Goal: Information Seeking & Learning: Compare options

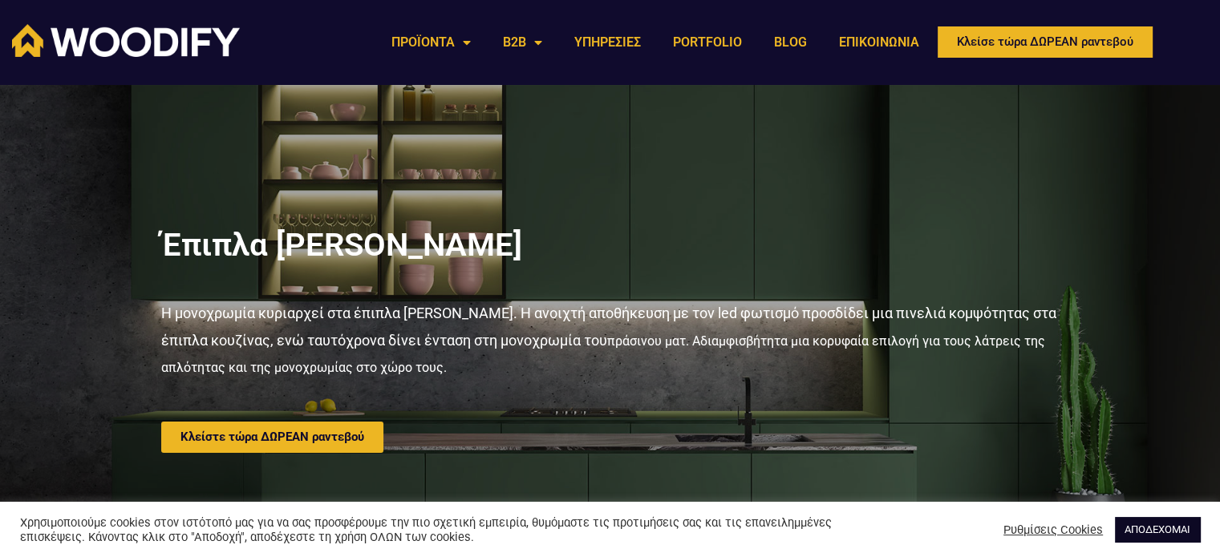
click at [1132, 532] on link "ΑΠΟΔΕΧΟΜΑΙ" at bounding box center [1157, 529] width 85 height 25
click at [1184, 525] on link "ΑΠΟΔΕΧΟΜΑΙ" at bounding box center [1157, 529] width 85 height 25
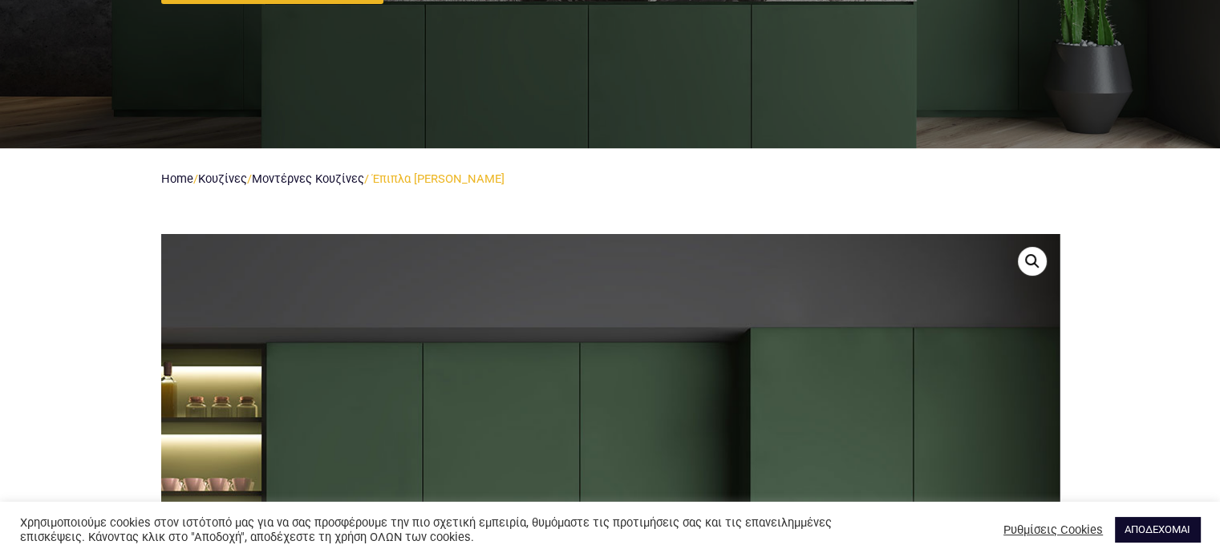
scroll to position [722, 0]
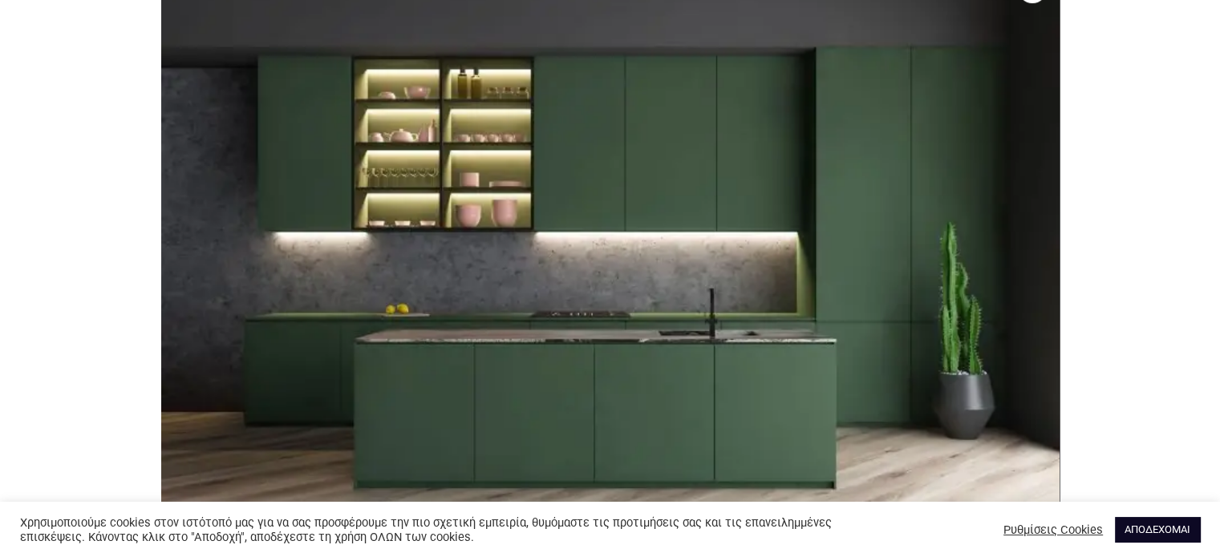
click at [1144, 520] on link "ΑΠΟΔΕΧΟΜΑΙ" at bounding box center [1157, 529] width 85 height 25
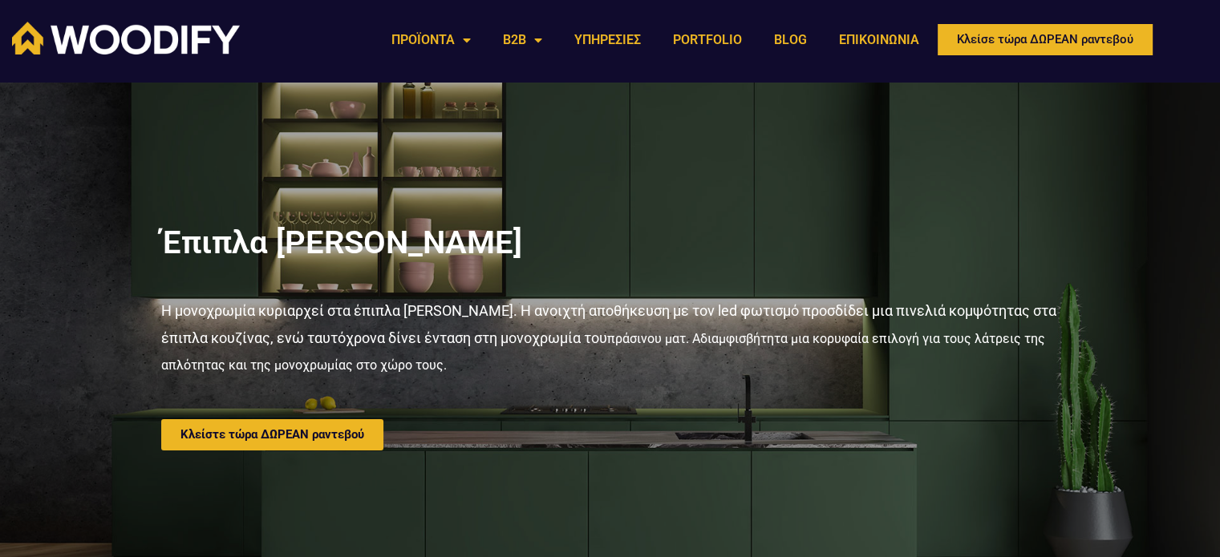
scroll to position [0, 0]
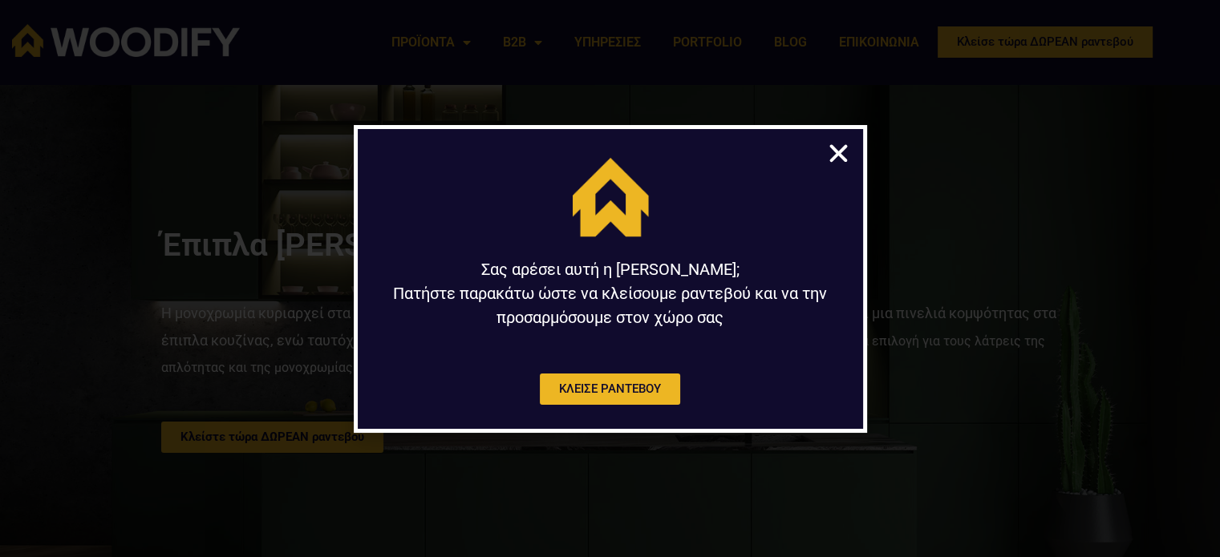
click at [828, 141] on icon "Close" at bounding box center [838, 153] width 25 height 25
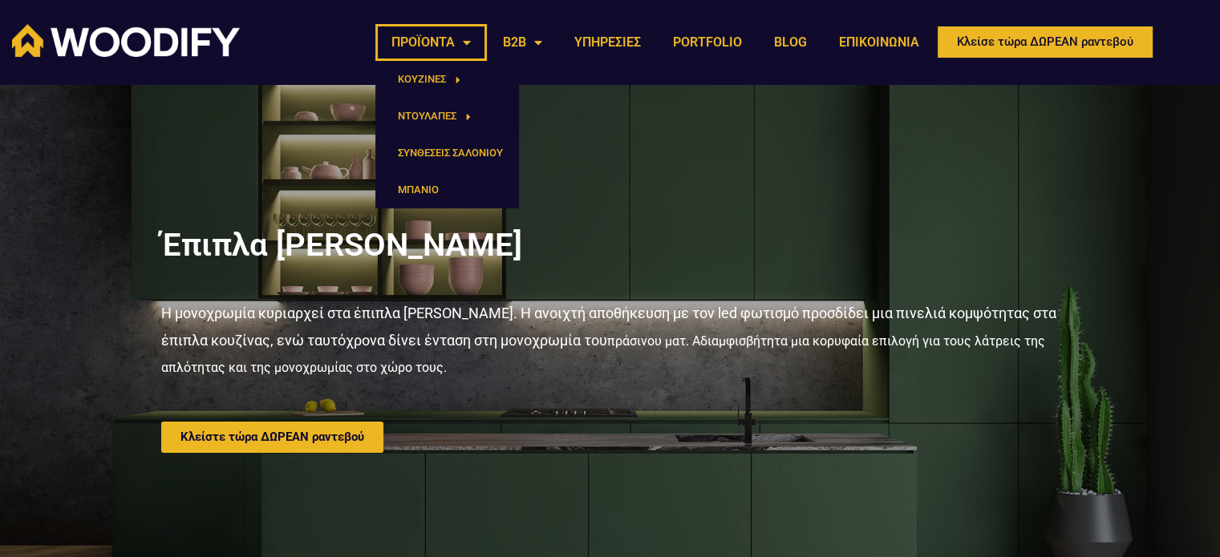
click at [448, 38] on link "ΠΡΟΪΟΝΤΑ" at bounding box center [430, 42] width 111 height 37
click at [449, 71] on span "Menu" at bounding box center [453, 80] width 14 height 26
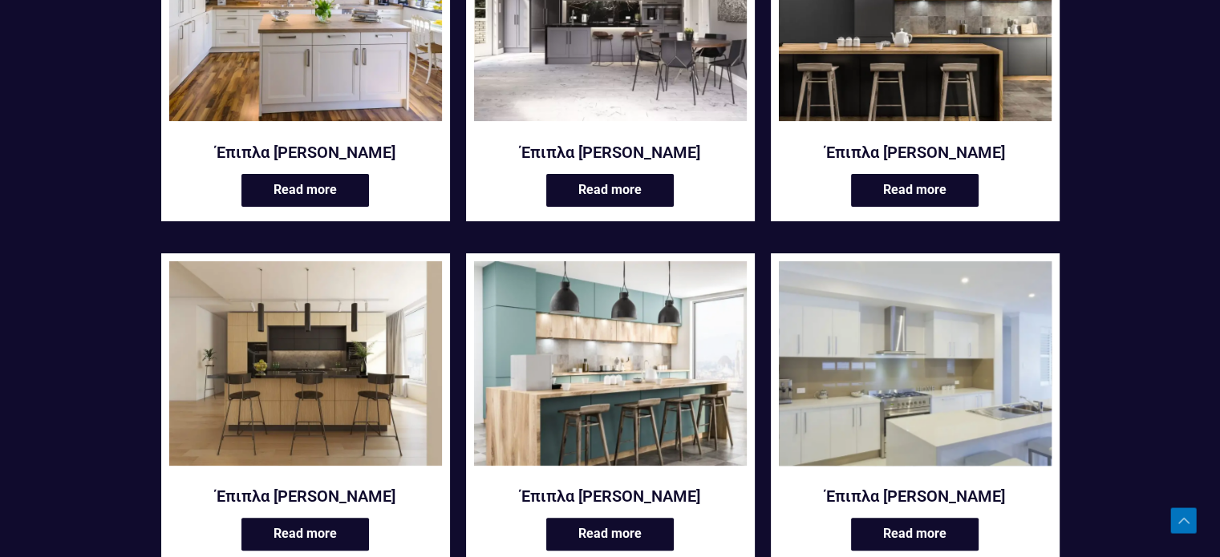
scroll to position [722, 0]
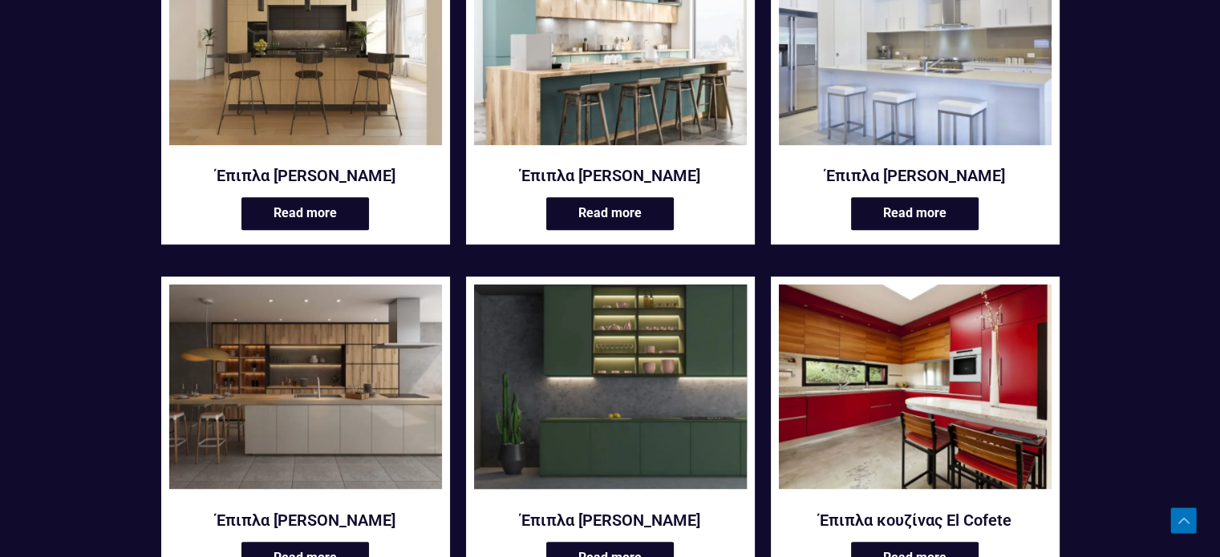
click at [520, 444] on img at bounding box center [610, 387] width 273 height 204
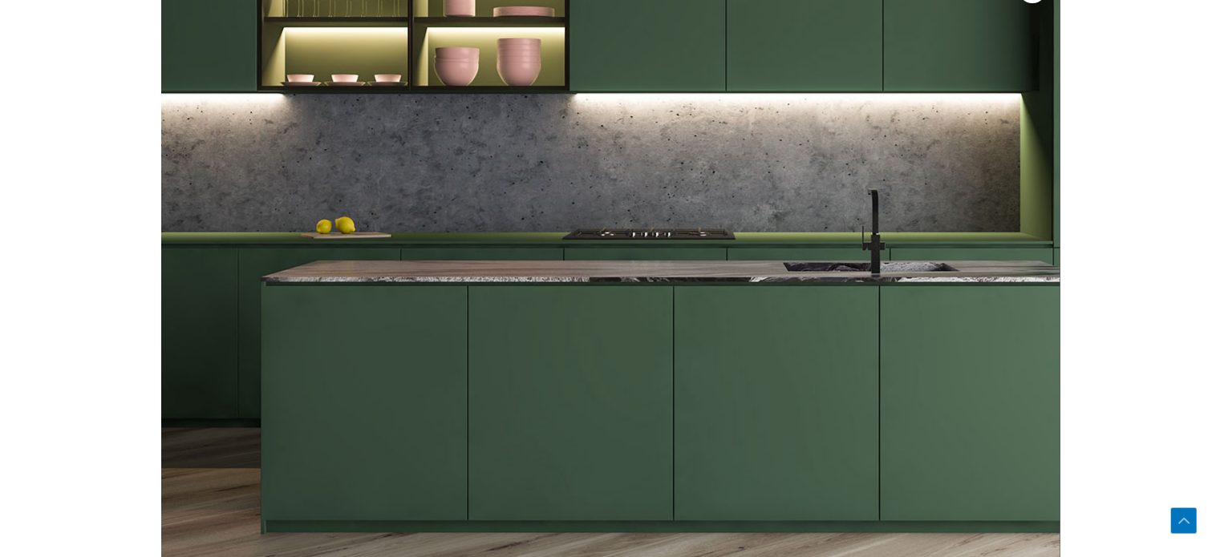
scroll to position [1123, 0]
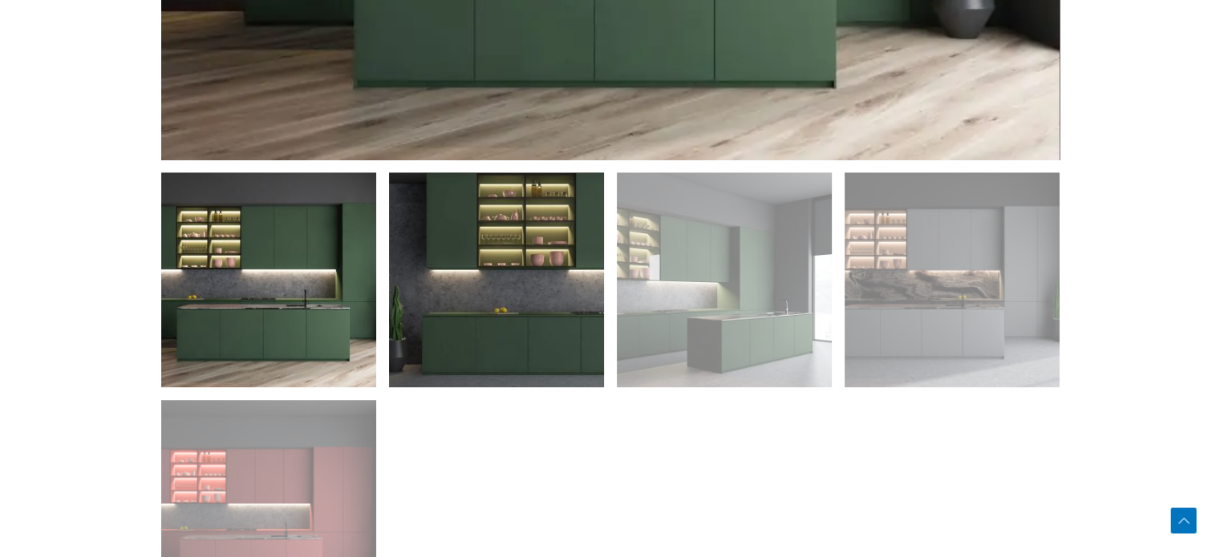
click at [540, 312] on img at bounding box center [496, 279] width 215 height 215
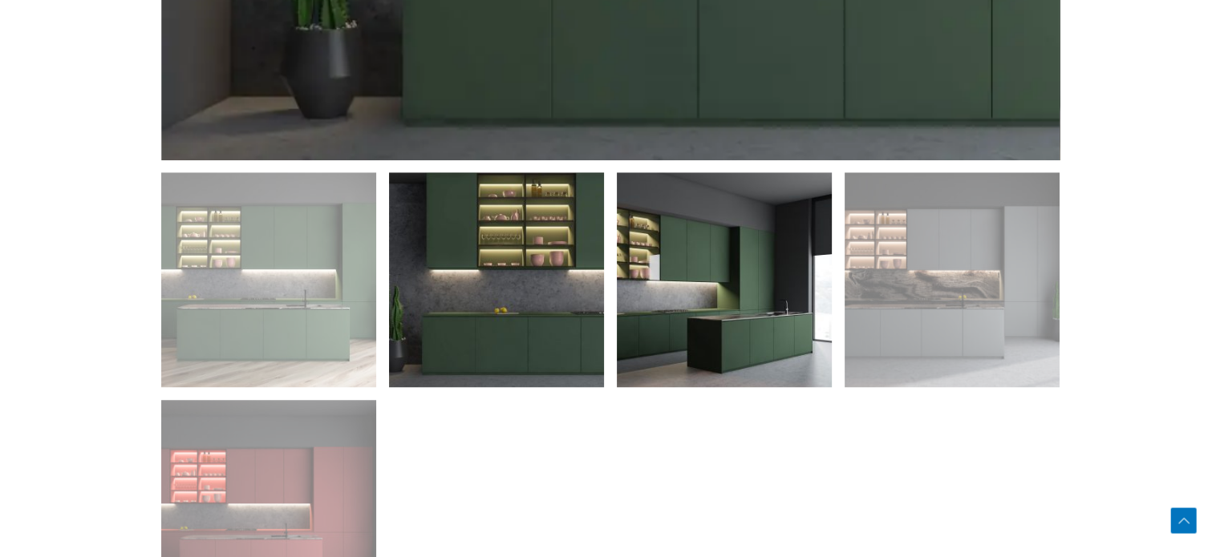
click at [666, 322] on img at bounding box center [724, 279] width 215 height 215
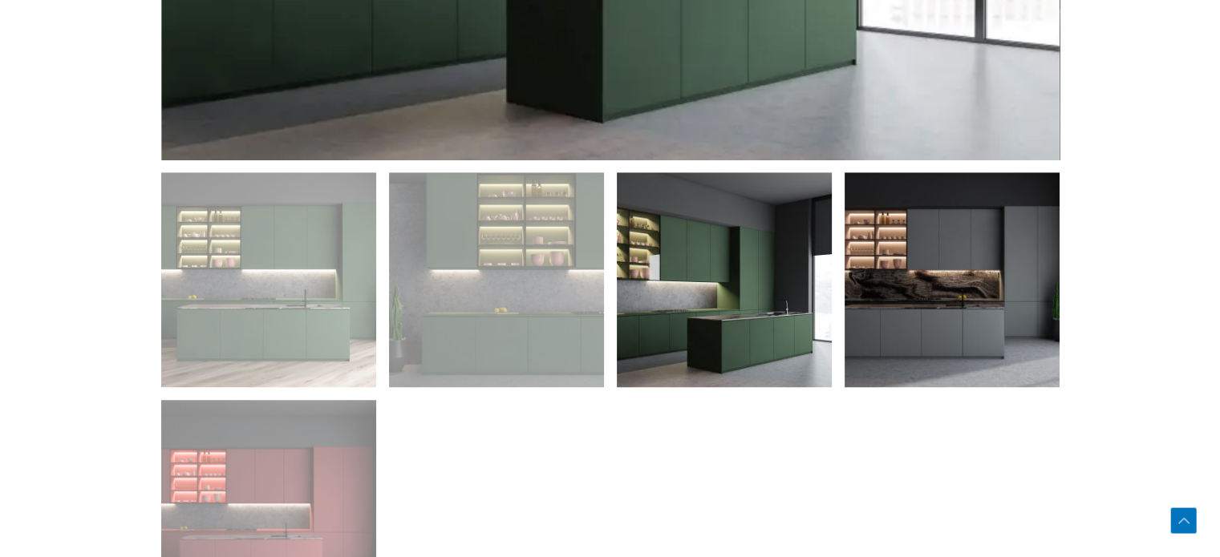
click at [1057, 322] on img at bounding box center [951, 279] width 215 height 215
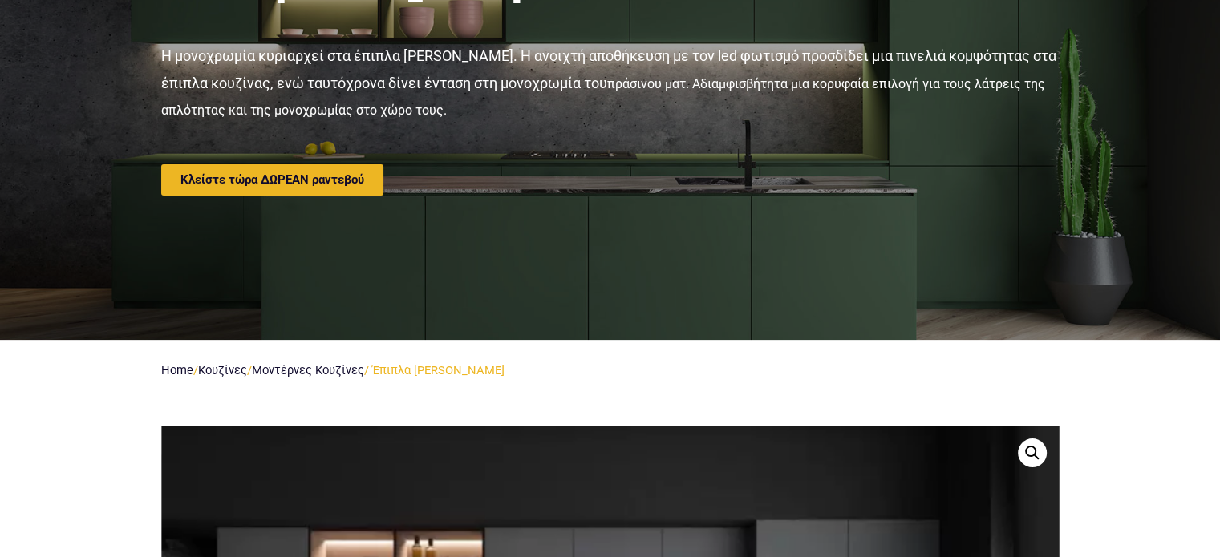
scroll to position [0, 0]
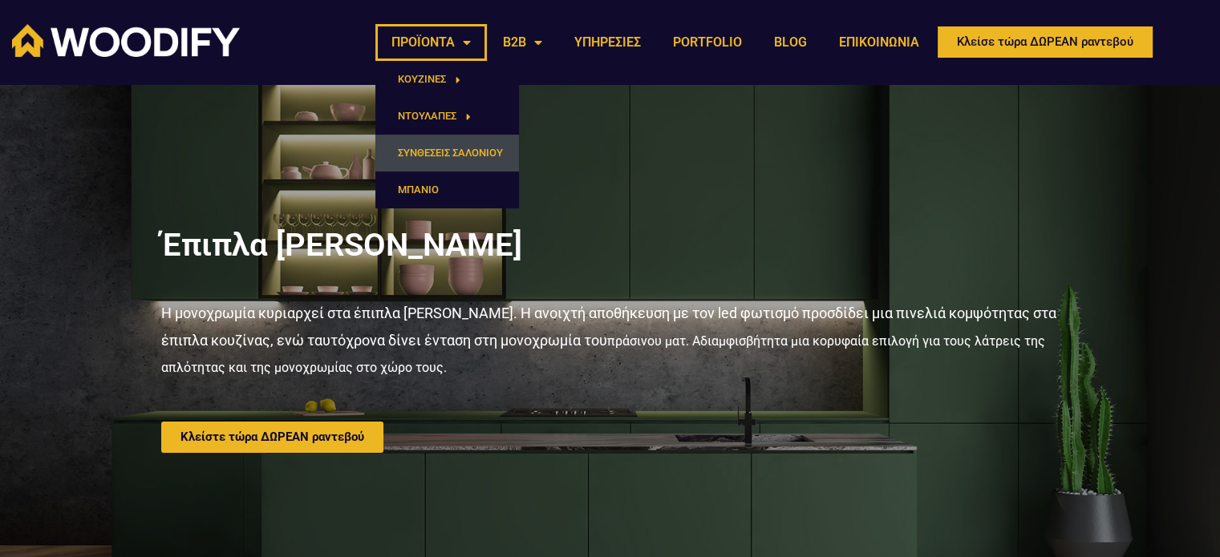
click at [468, 148] on link "ΣΥΝΘΕΣΕΙΣ ΣΑΛΟΝΙΟΥ" at bounding box center [447, 153] width 144 height 37
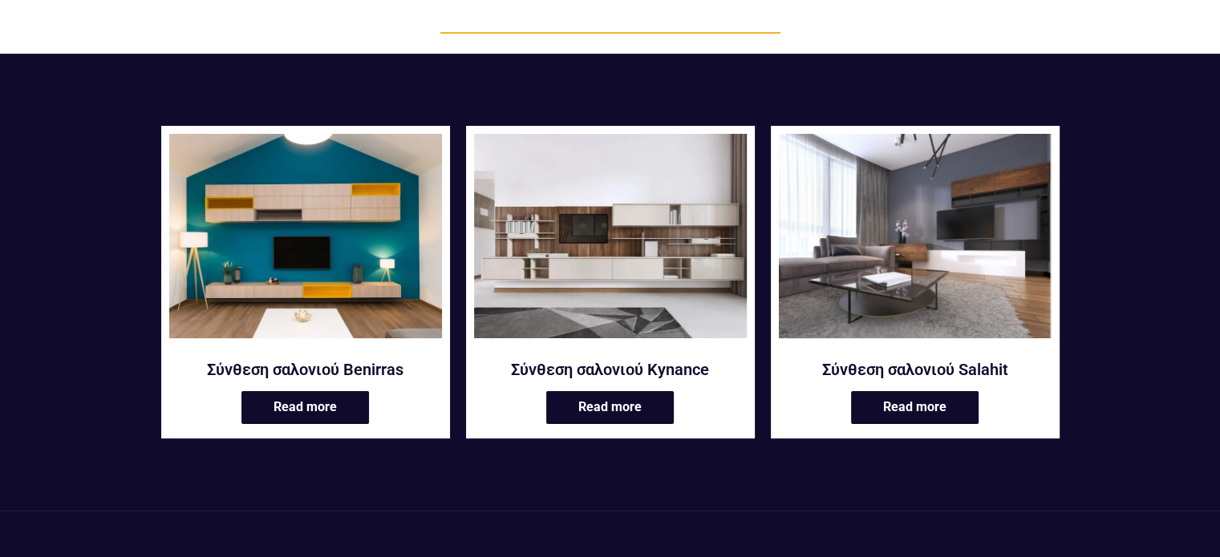
scroll to position [241, 0]
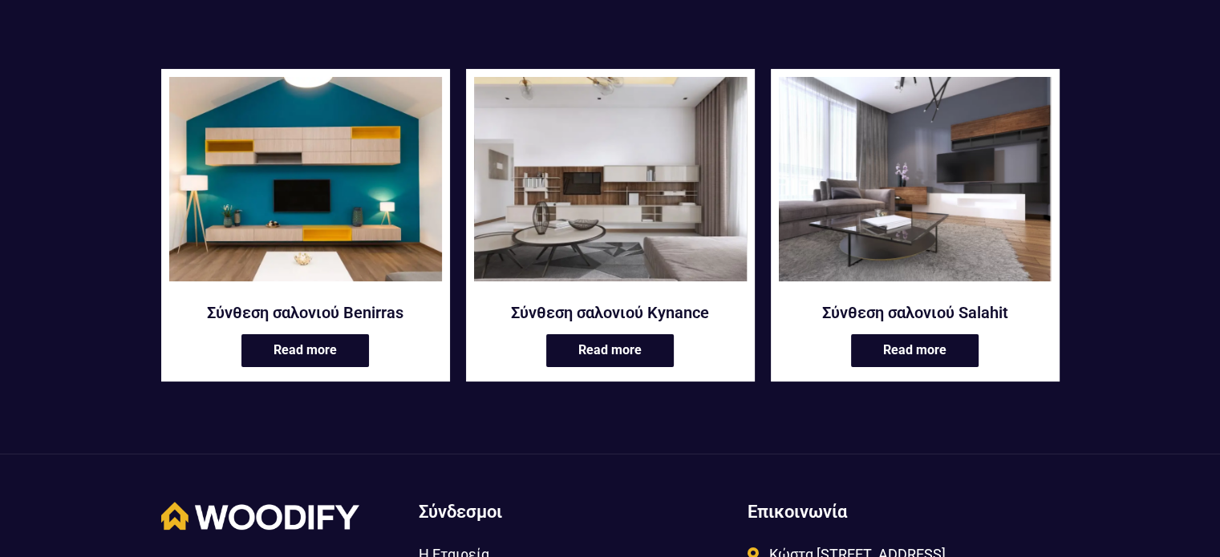
click at [658, 176] on img at bounding box center [610, 179] width 273 height 204
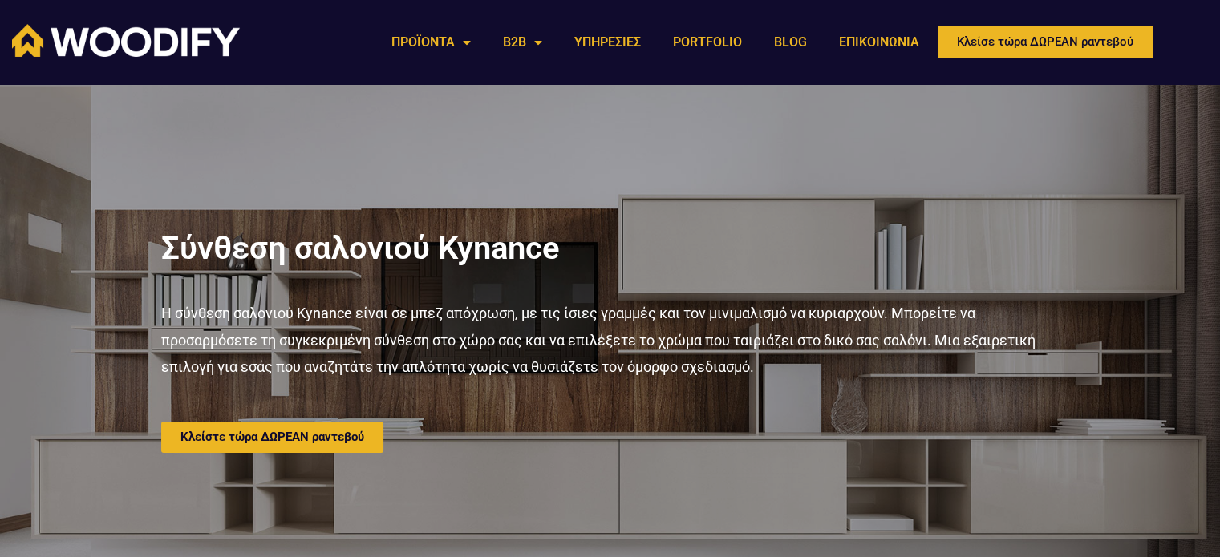
click at [660, 67] on div "ΠΡΟΪΟΝΤΑ ΚΟΥΖΙΝΕΣ ΜΟΝΤΕΡΝΕΣ ΔΙΑΧΡΟΝΙΚΕΣ ΝΤΟΥΛΑΠΕΣ ΑΝΟΙΓΟΜΕΝΕΣ ΣΥΡΟΜΕΝΕΣ ΣΥΝΘΕΣΕ…" at bounding box center [791, 42] width 848 height 53
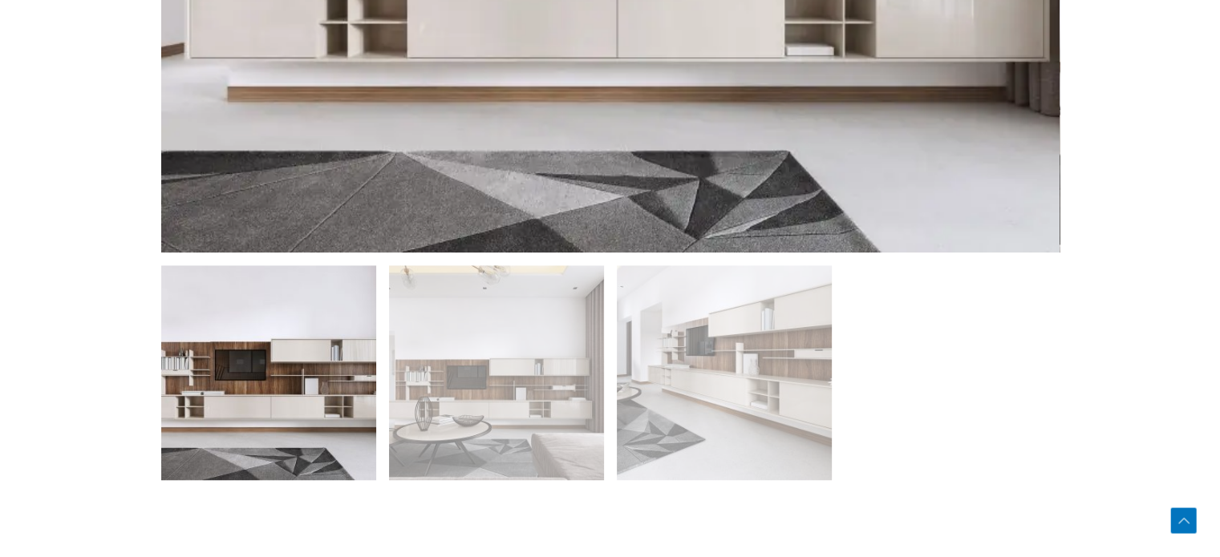
scroll to position [1203, 0]
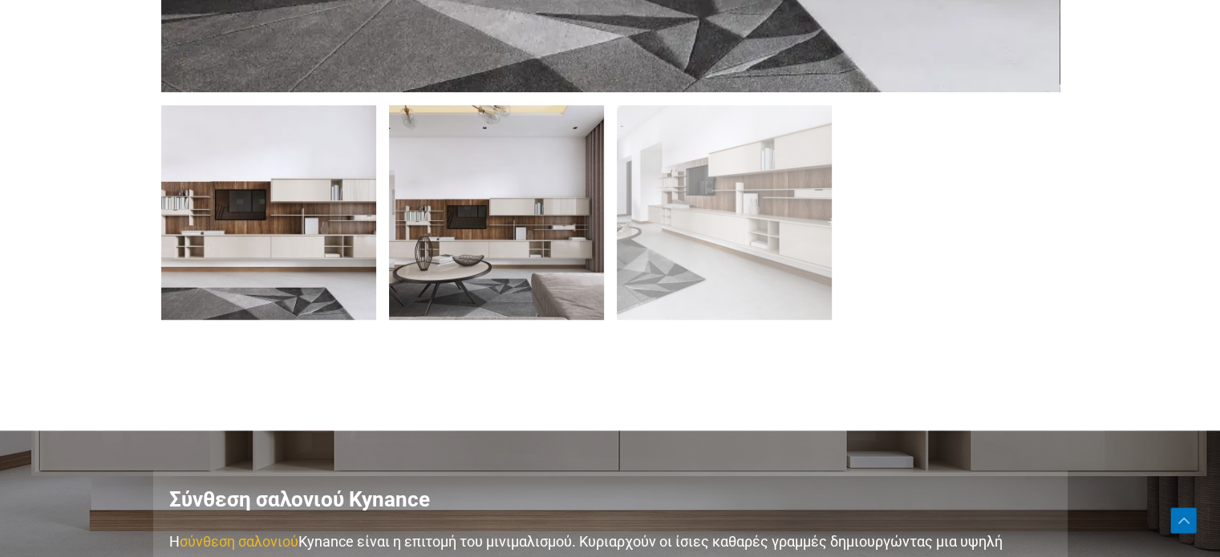
click at [491, 241] on img at bounding box center [496, 212] width 215 height 215
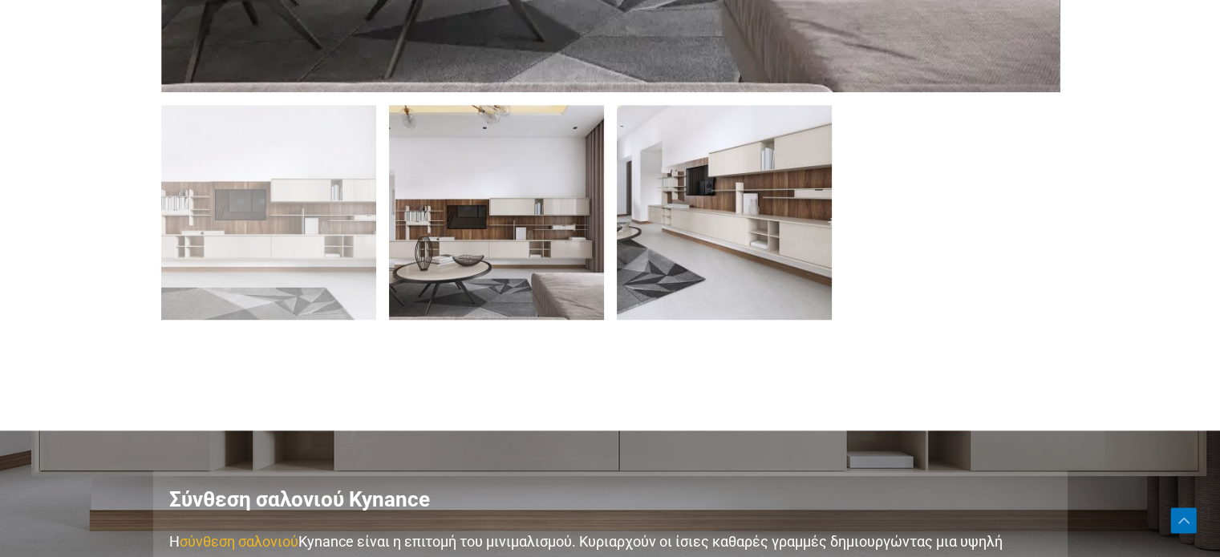
click at [749, 307] on img at bounding box center [724, 212] width 215 height 215
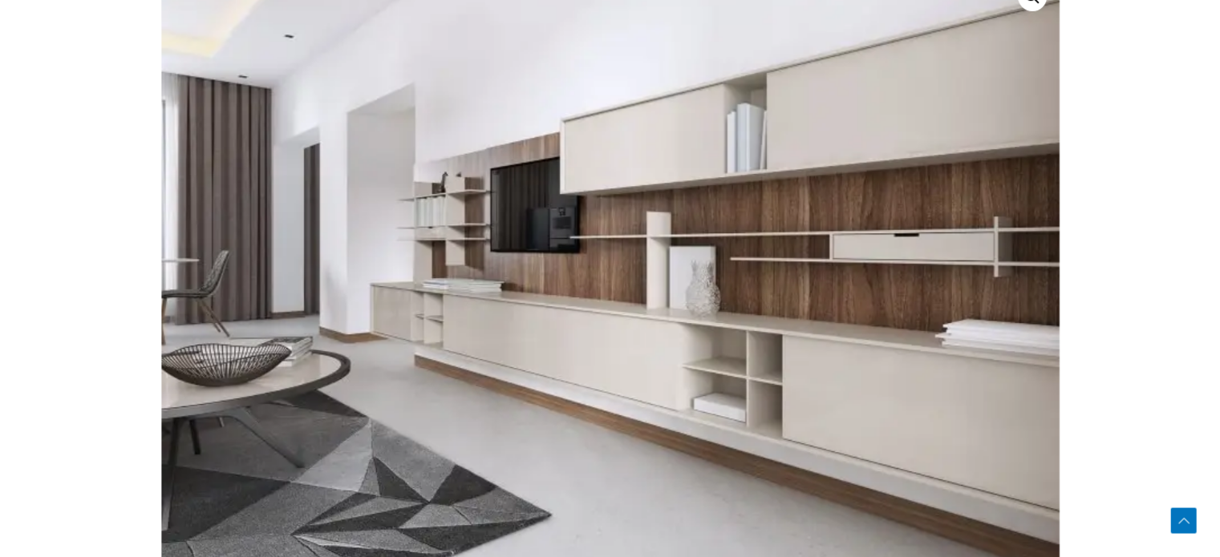
scroll to position [642, 0]
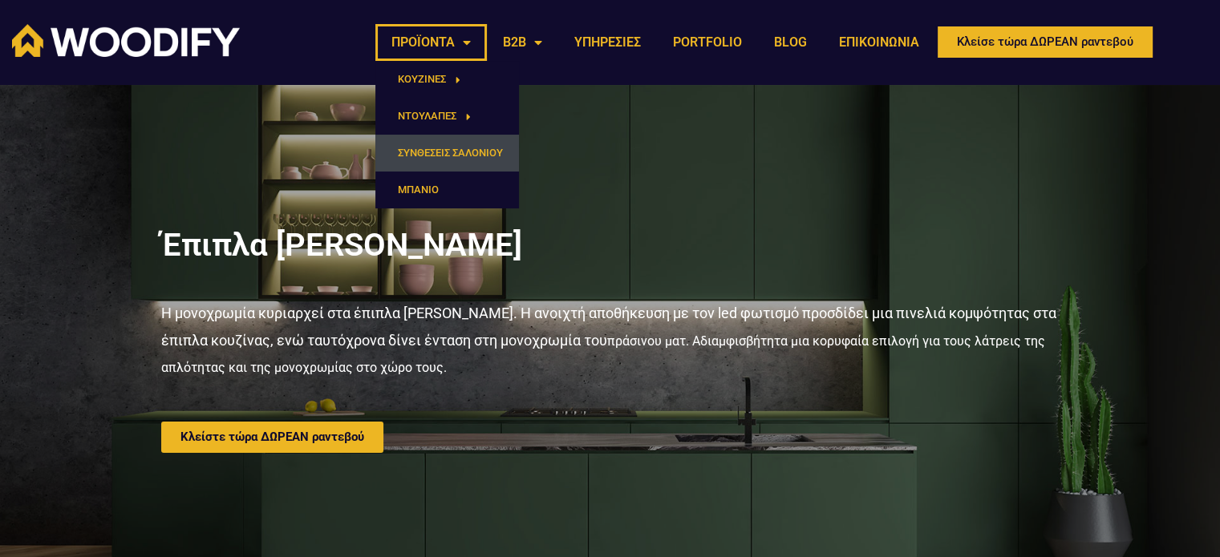
click at [456, 156] on link "ΣΥΝΘΕΣΕΙΣ ΣΑΛΟΝΙΟΥ" at bounding box center [447, 153] width 144 height 37
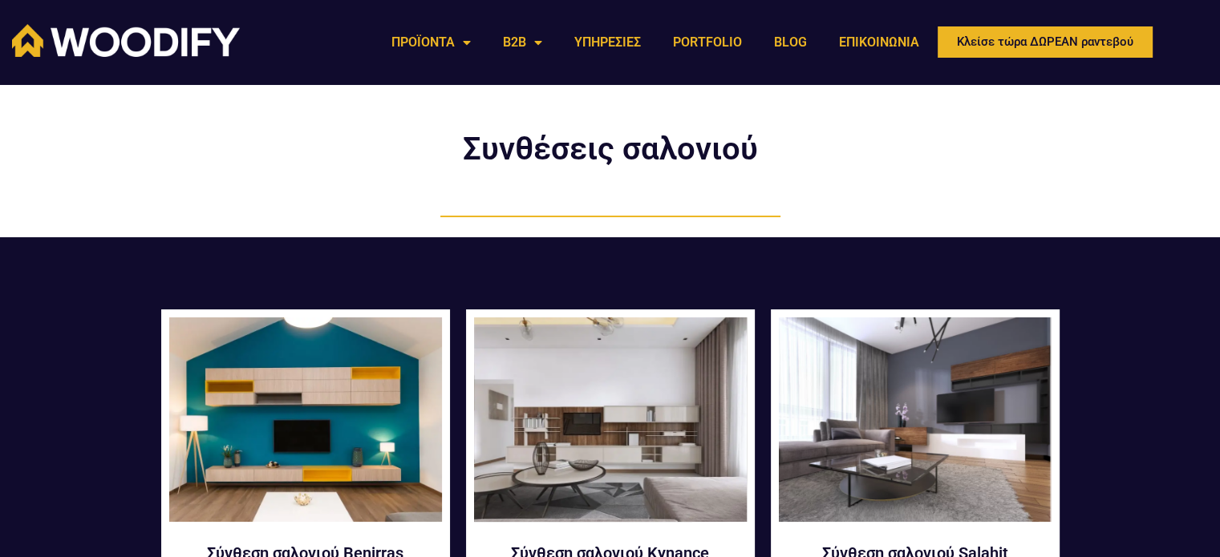
click at [658, 477] on img at bounding box center [610, 420] width 273 height 204
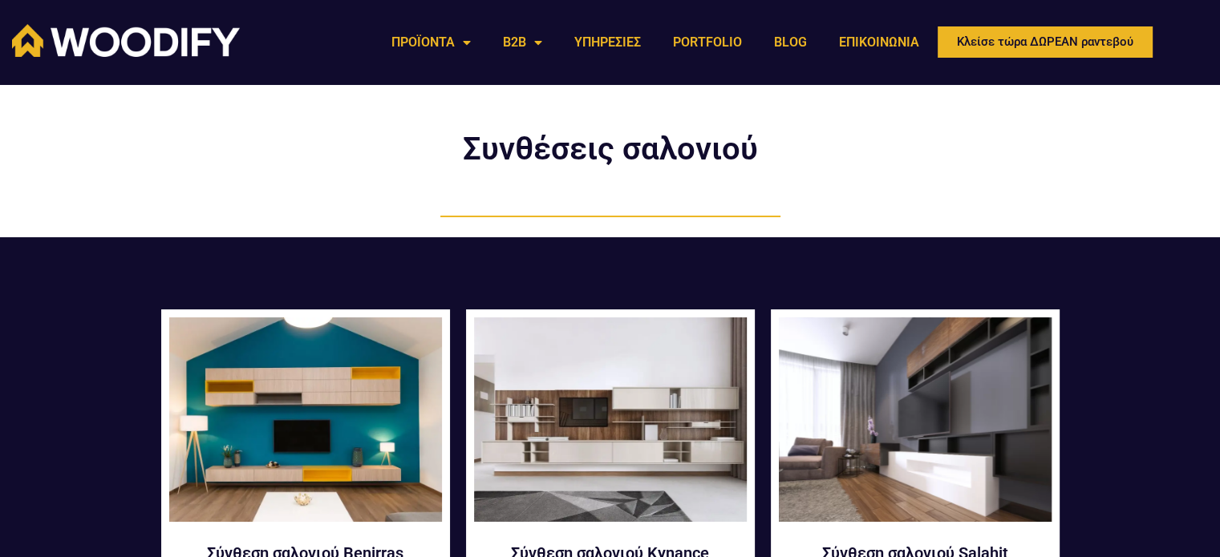
click at [878, 395] on img at bounding box center [915, 420] width 273 height 204
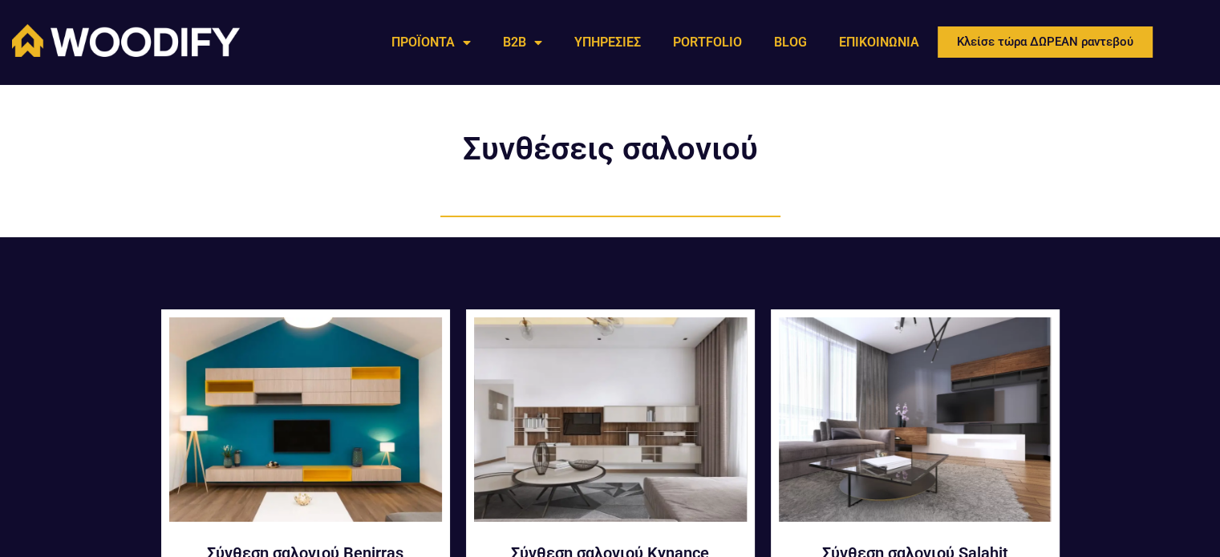
click at [691, 338] on img at bounding box center [610, 420] width 273 height 204
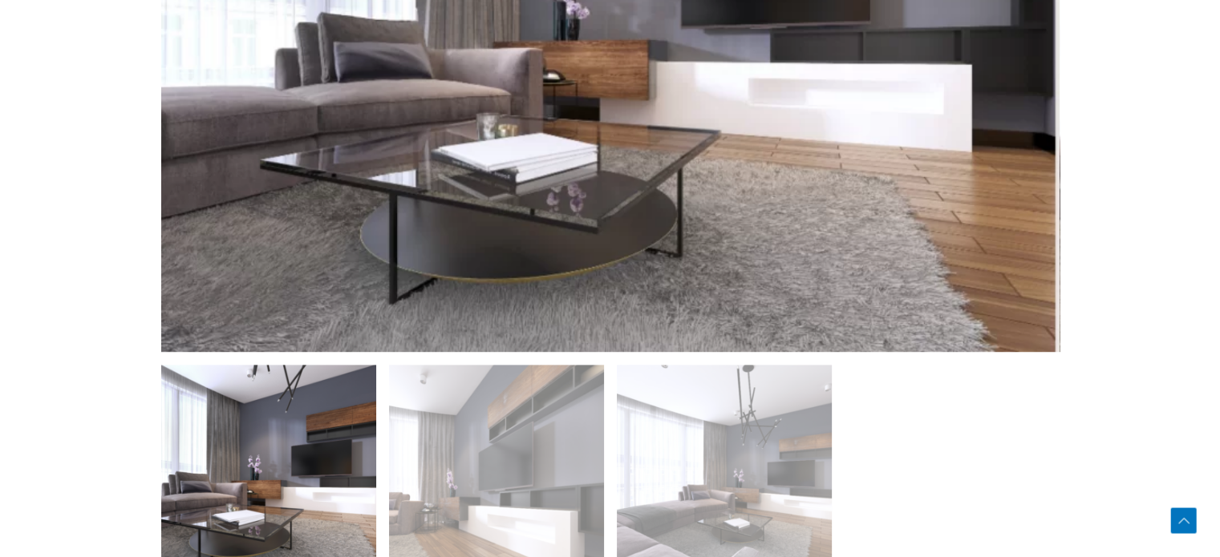
scroll to position [1123, 0]
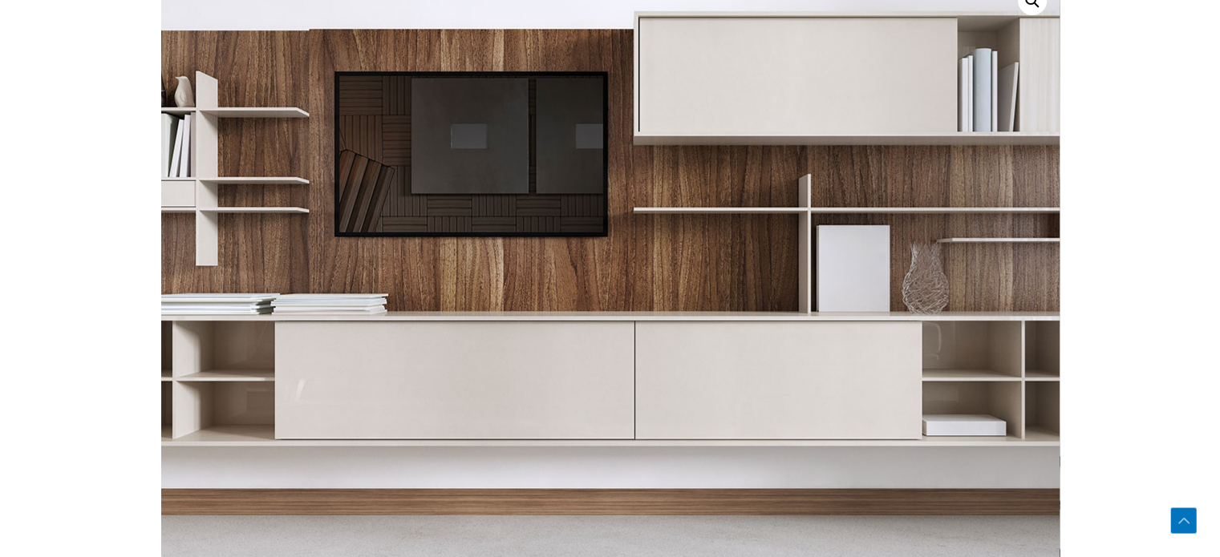
scroll to position [1049, 0]
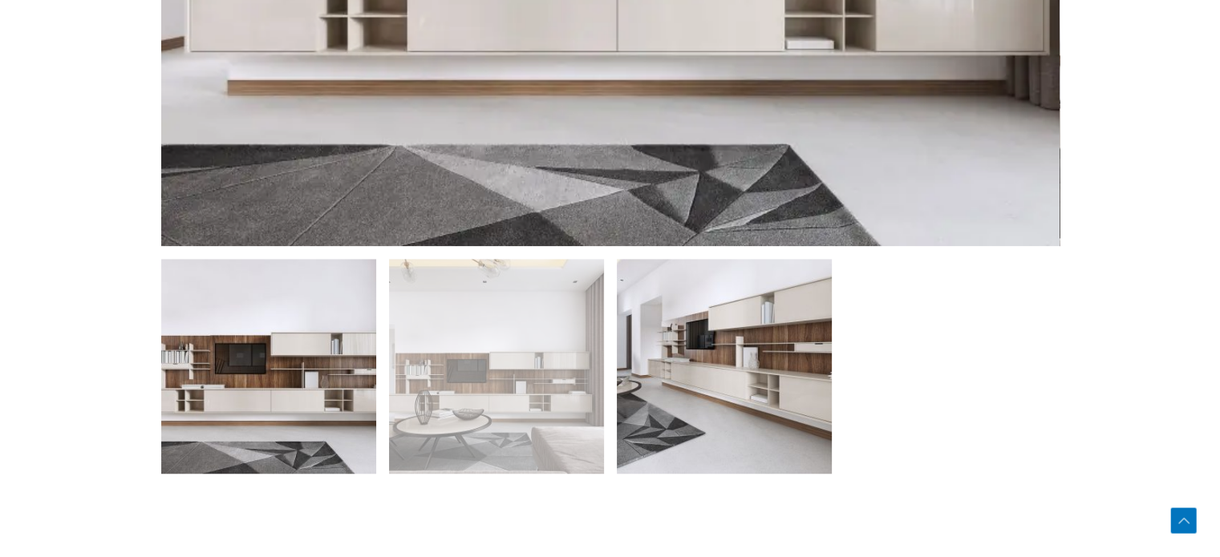
click at [692, 386] on img at bounding box center [724, 366] width 215 height 215
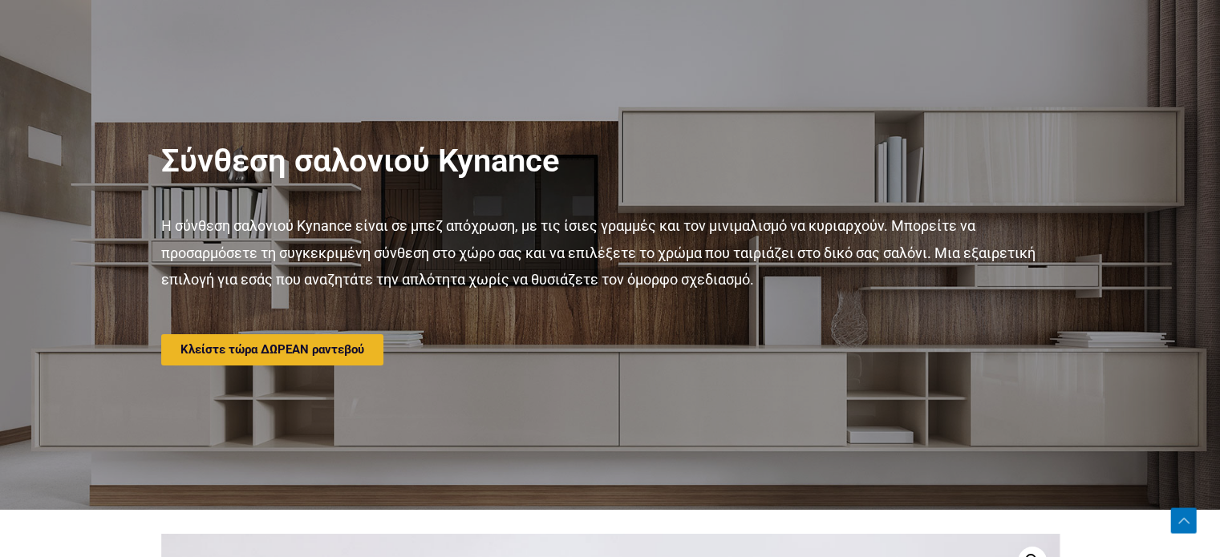
scroll to position [87, 0]
